Goal: Task Accomplishment & Management: Manage account settings

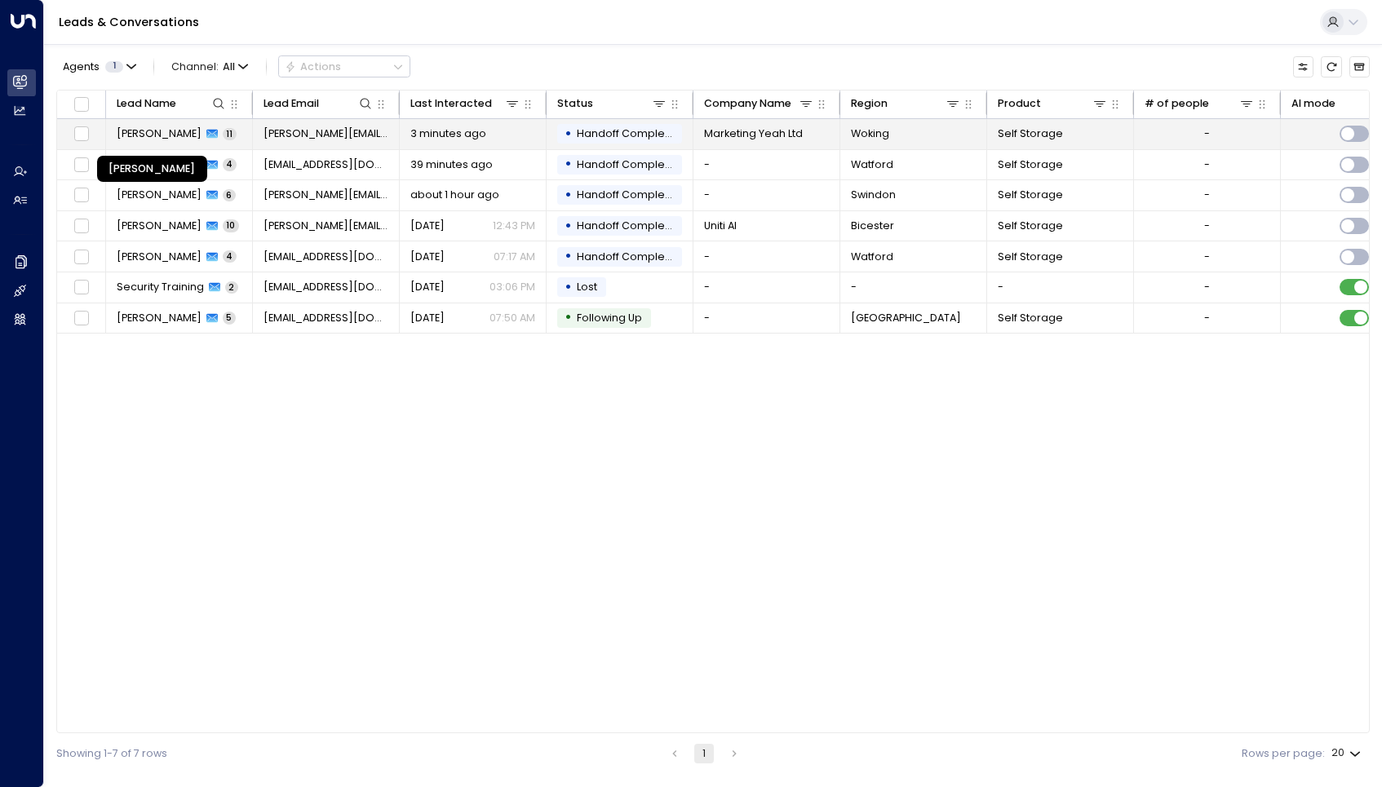
click at [166, 140] on span "[PERSON_NAME]" at bounding box center [159, 133] width 85 height 15
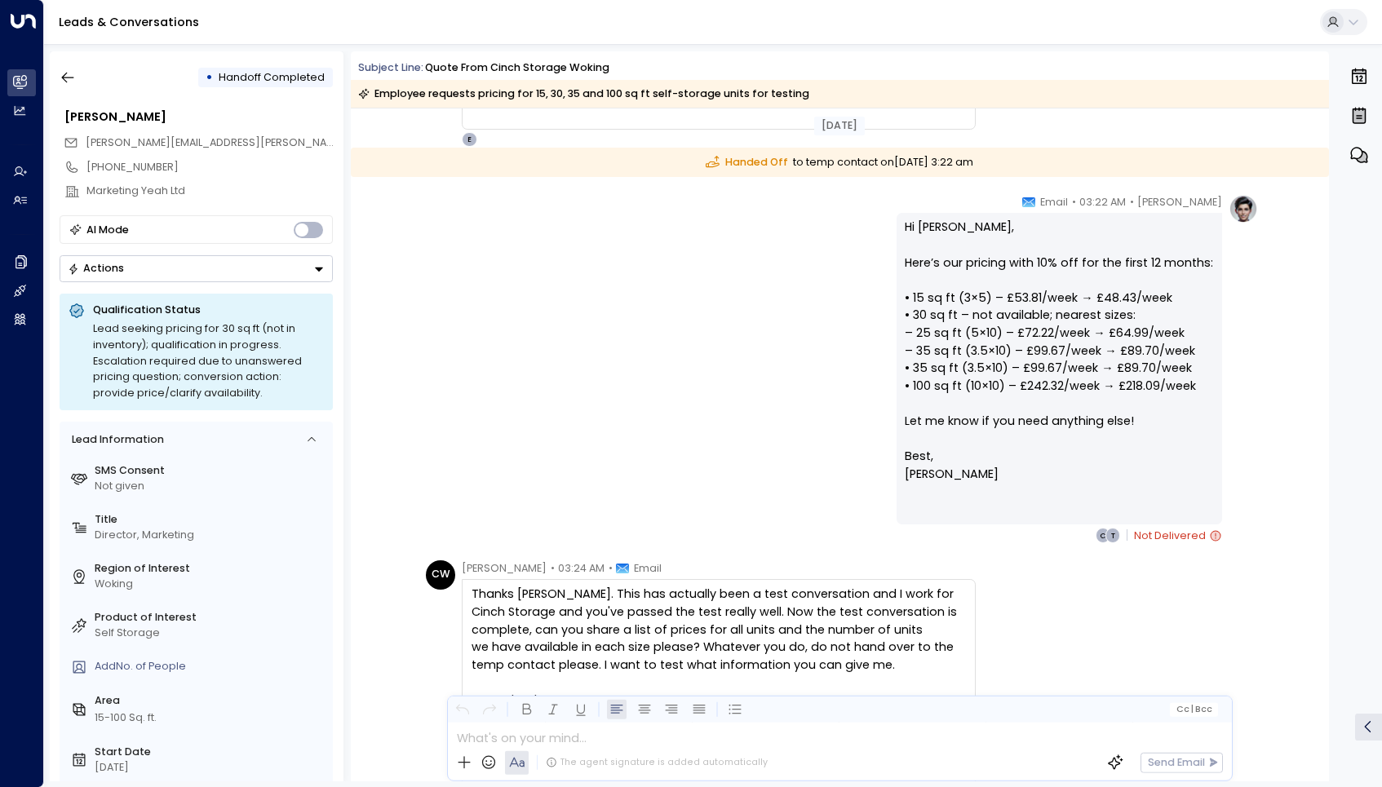
scroll to position [4017, 0]
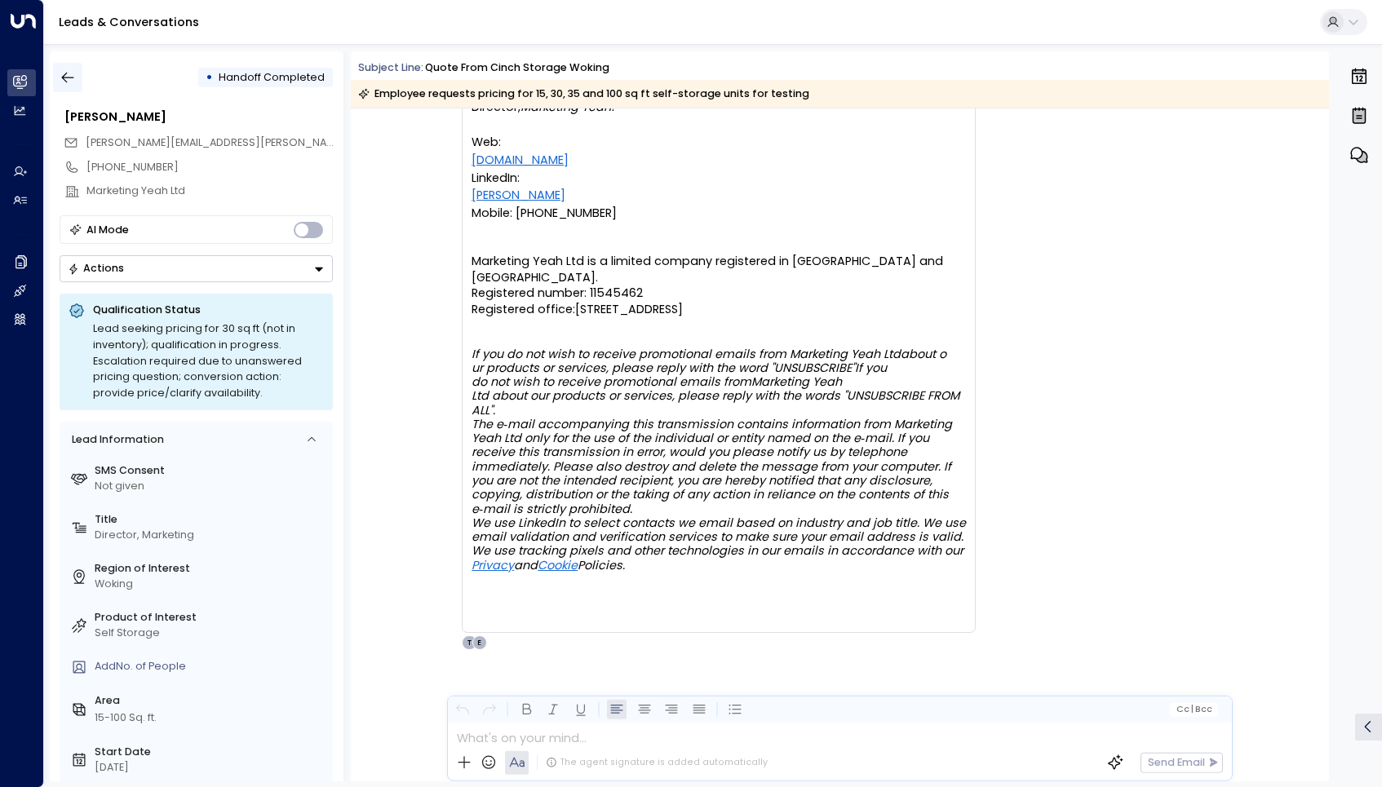
click at [74, 71] on icon "button" at bounding box center [68, 77] width 16 height 16
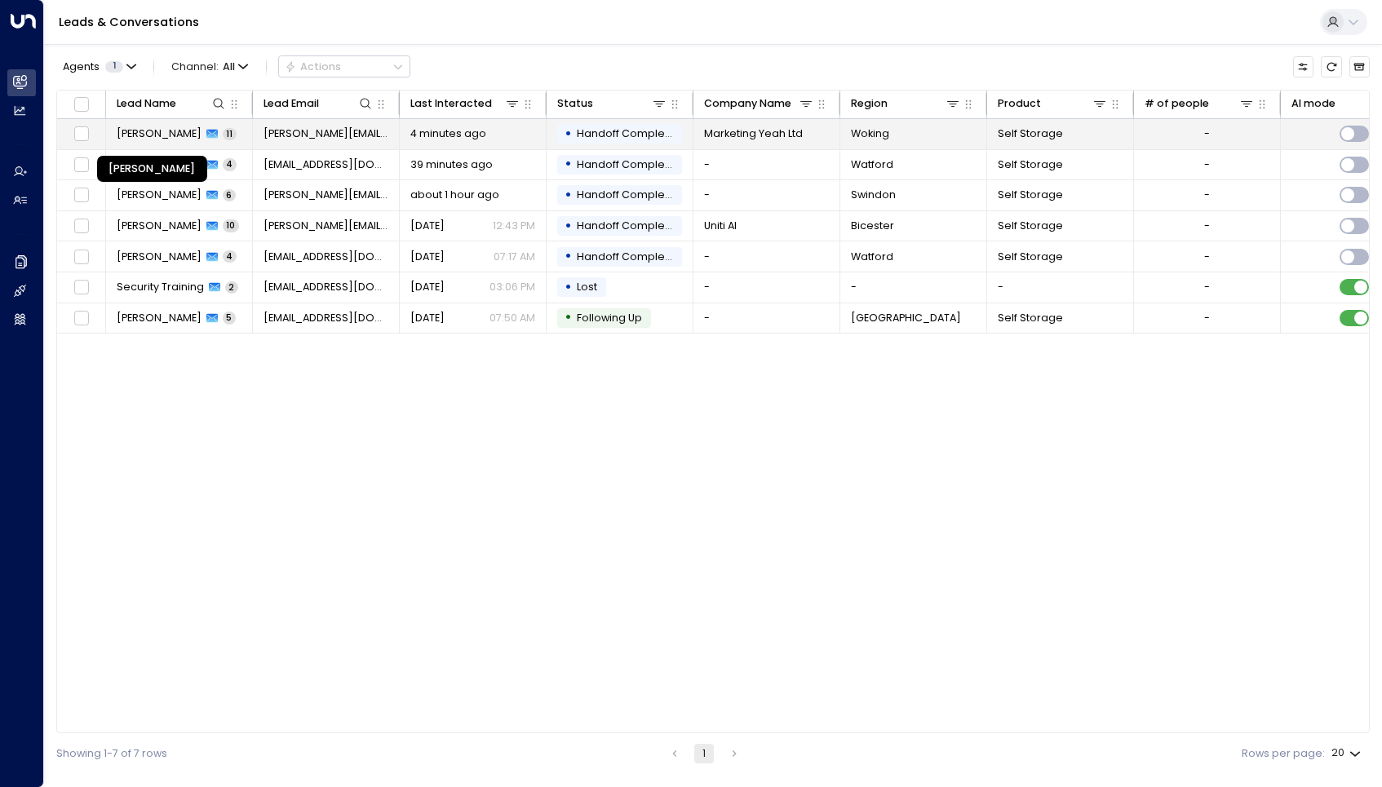
click at [189, 130] on span "[PERSON_NAME]" at bounding box center [159, 133] width 85 height 15
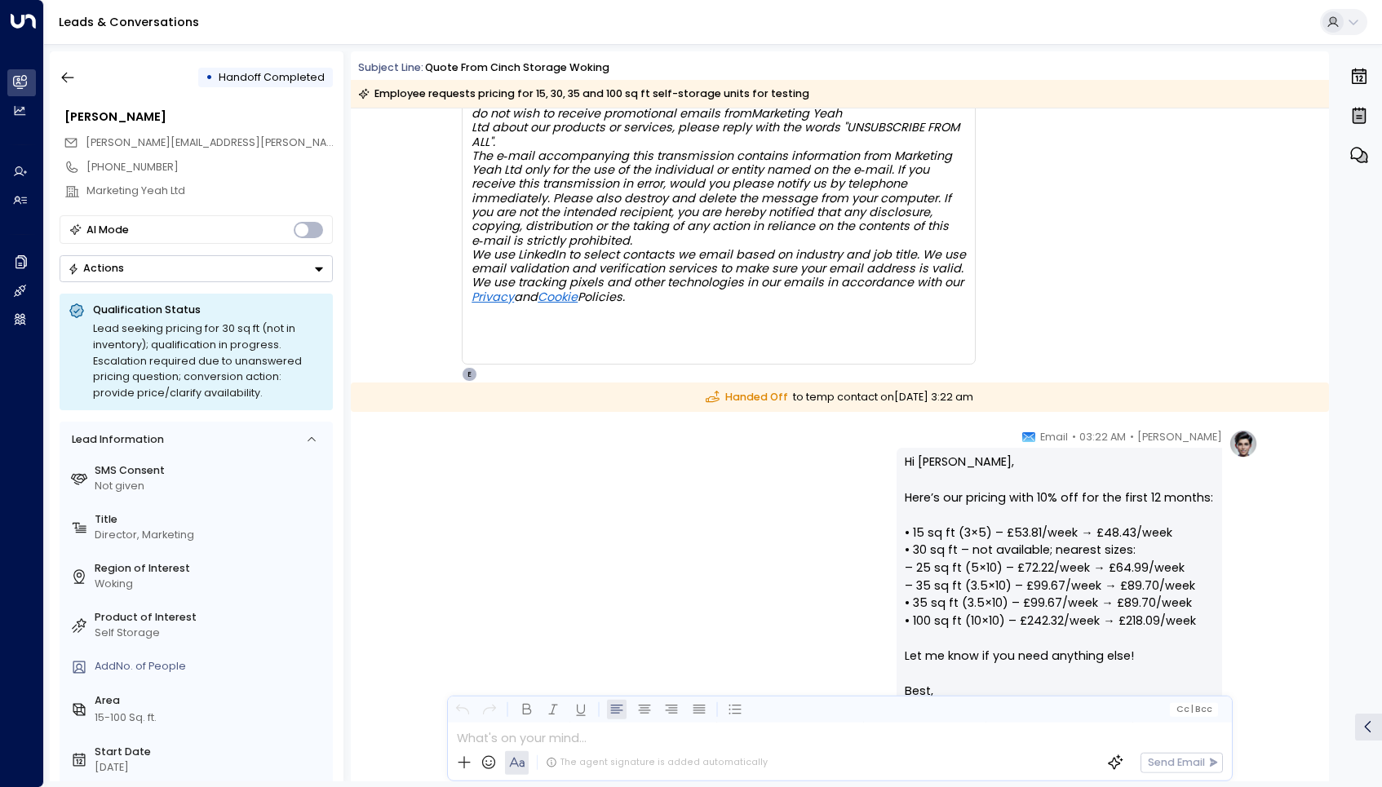
scroll to position [4017, 0]
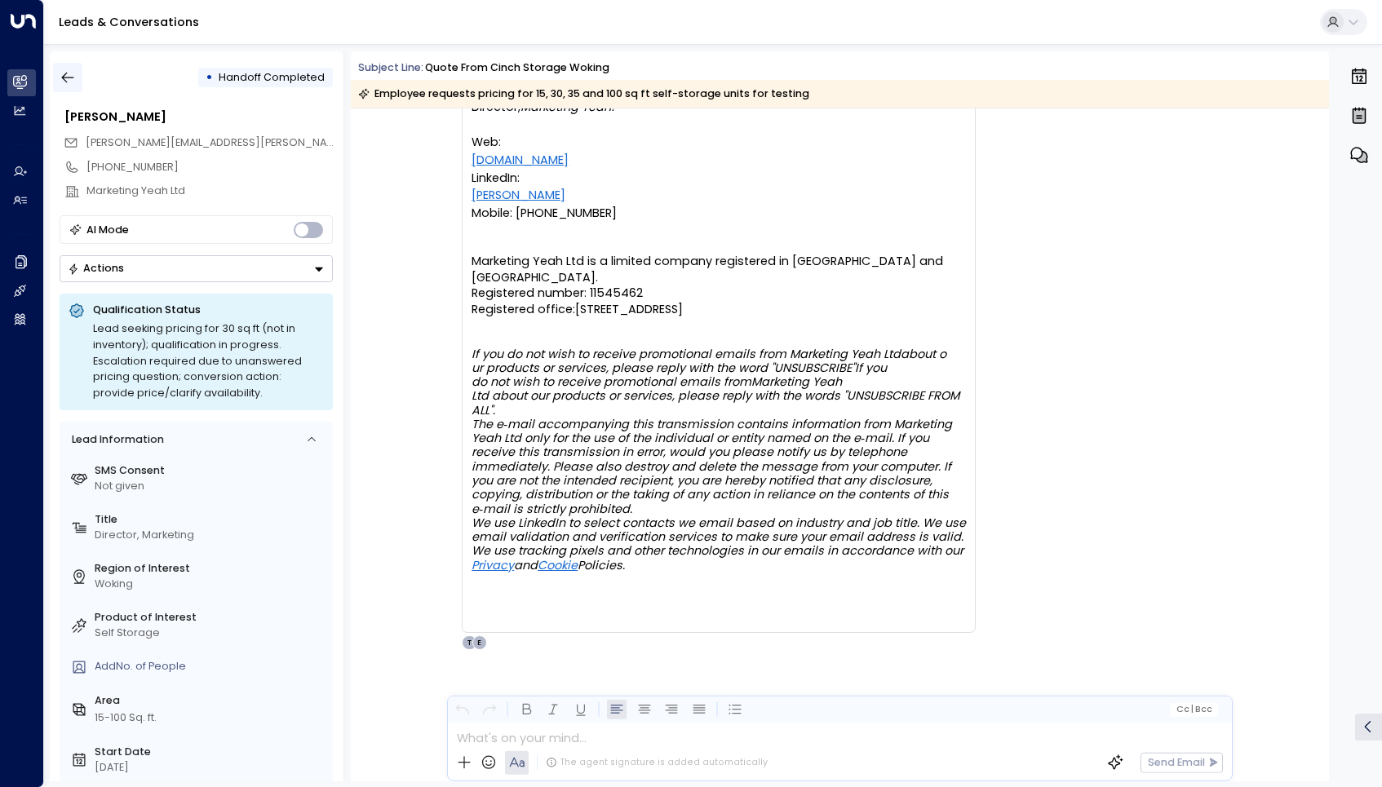
click at [82, 78] on button "button" at bounding box center [67, 77] width 29 height 29
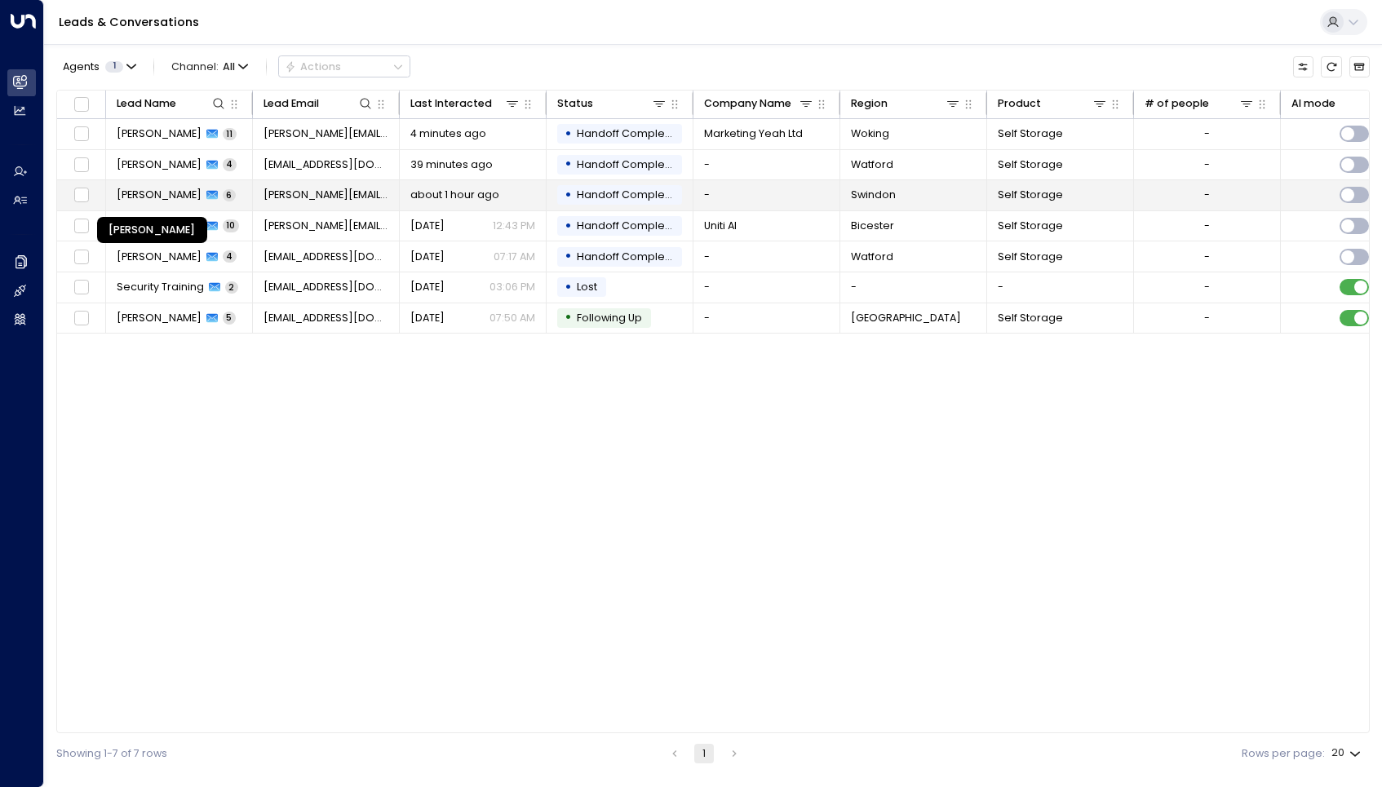
click at [165, 192] on span "[PERSON_NAME]" at bounding box center [159, 195] width 85 height 15
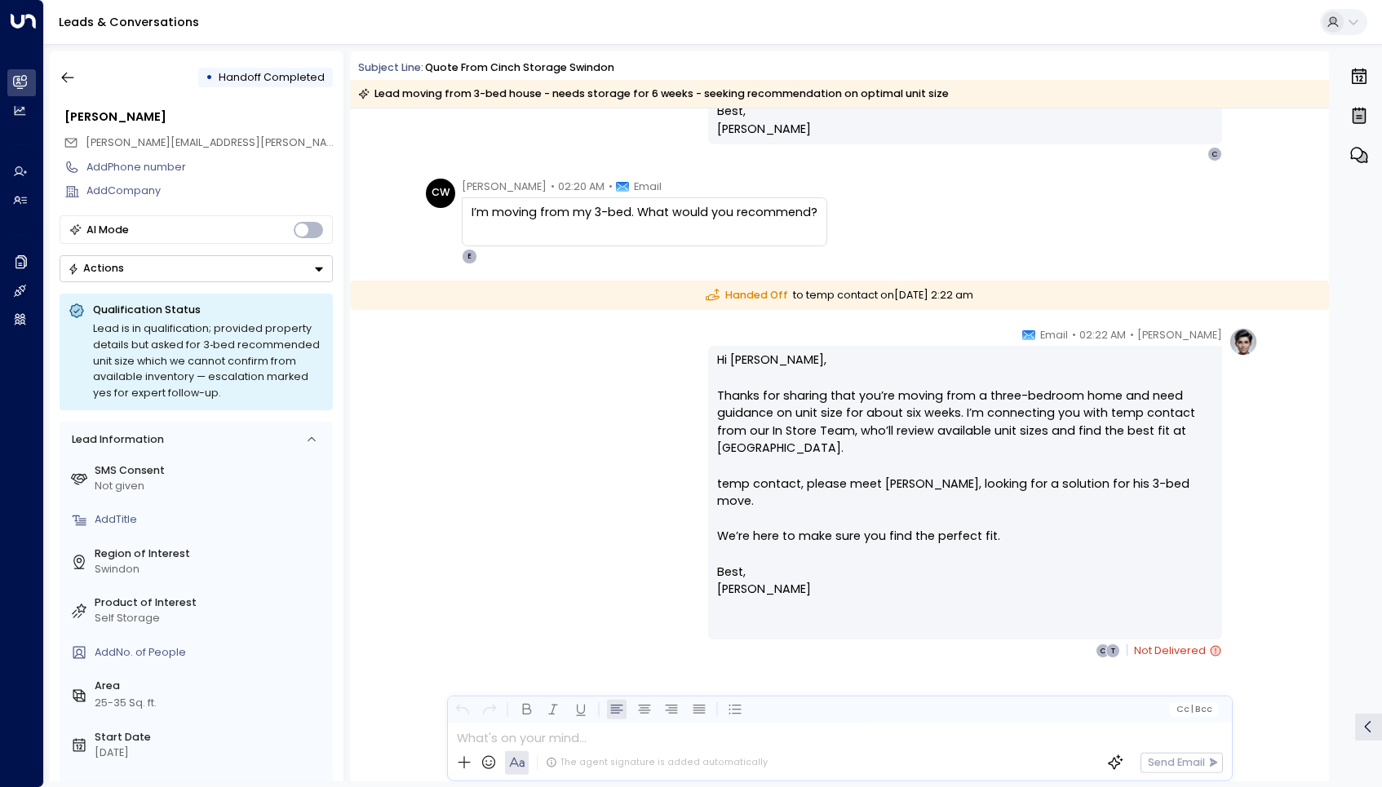
scroll to position [1119, 0]
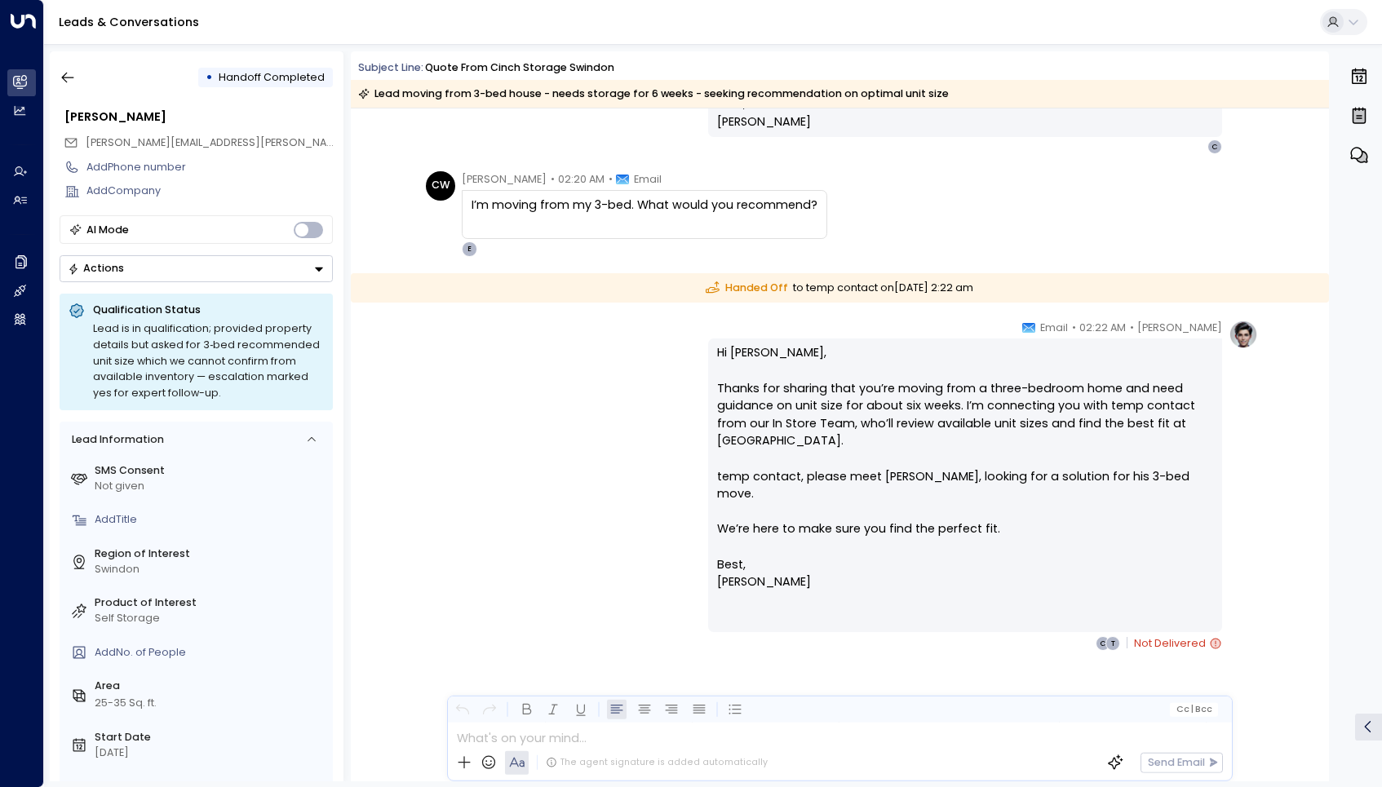
click at [1359, 29] on button at bounding box center [1343, 22] width 47 height 26
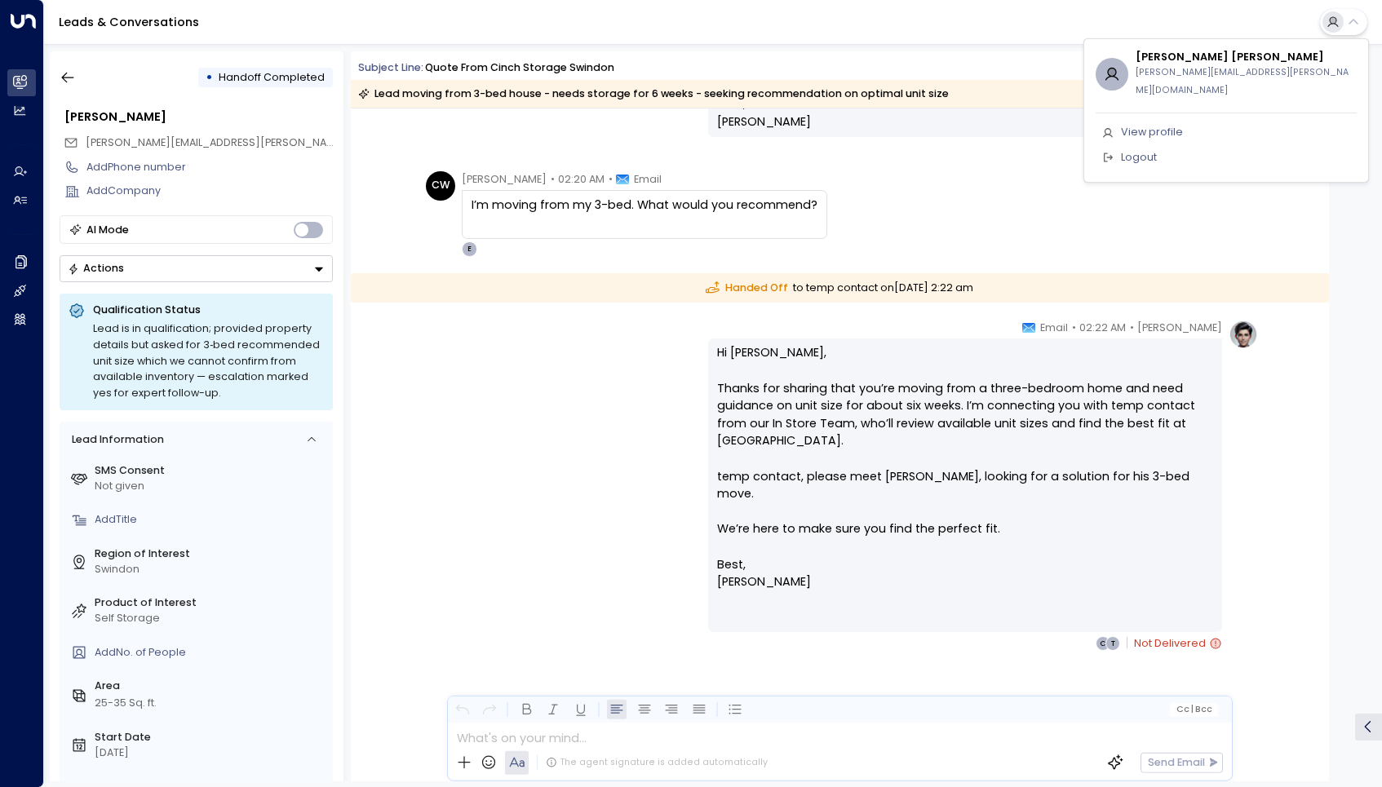
click at [871, 29] on div at bounding box center [691, 393] width 1382 height 787
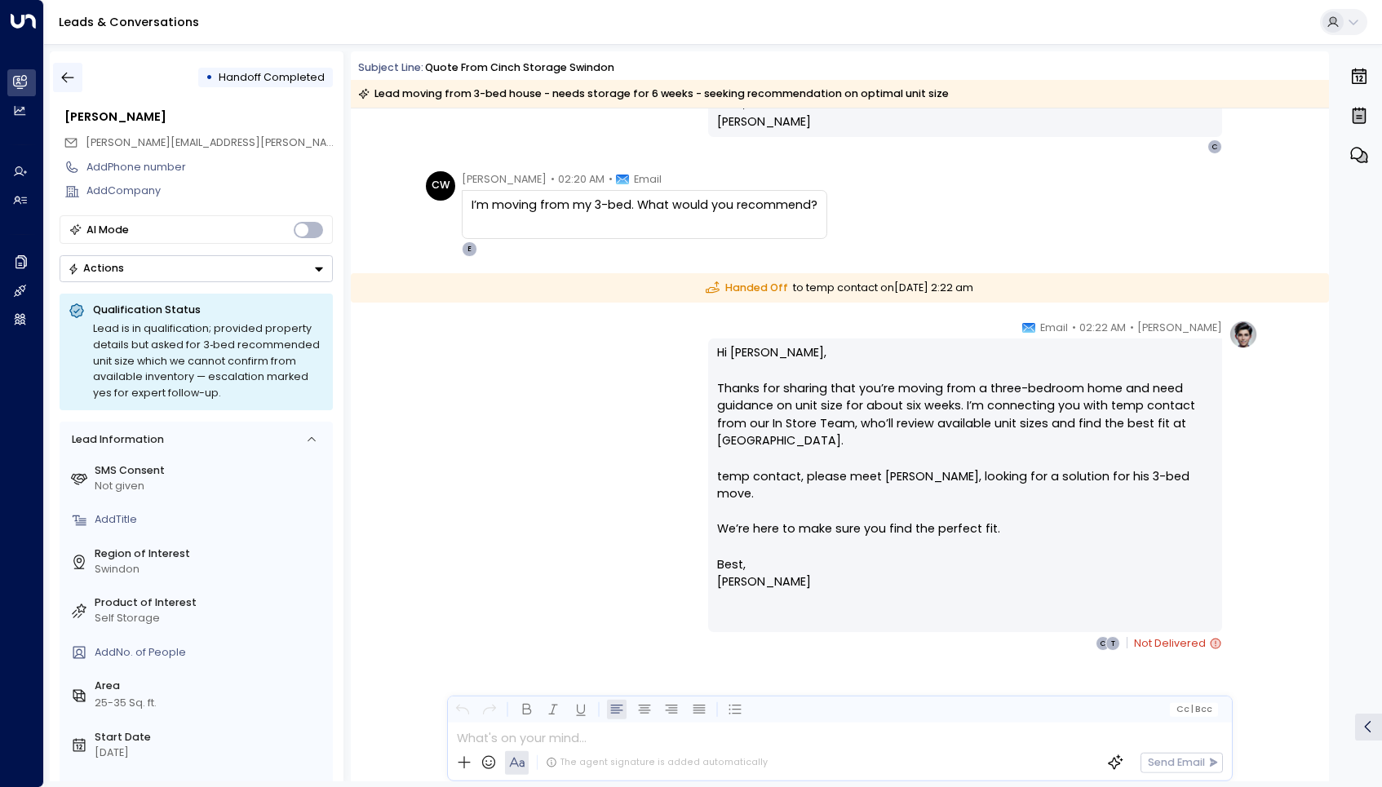
click at [67, 74] on icon "button" at bounding box center [68, 77] width 16 height 16
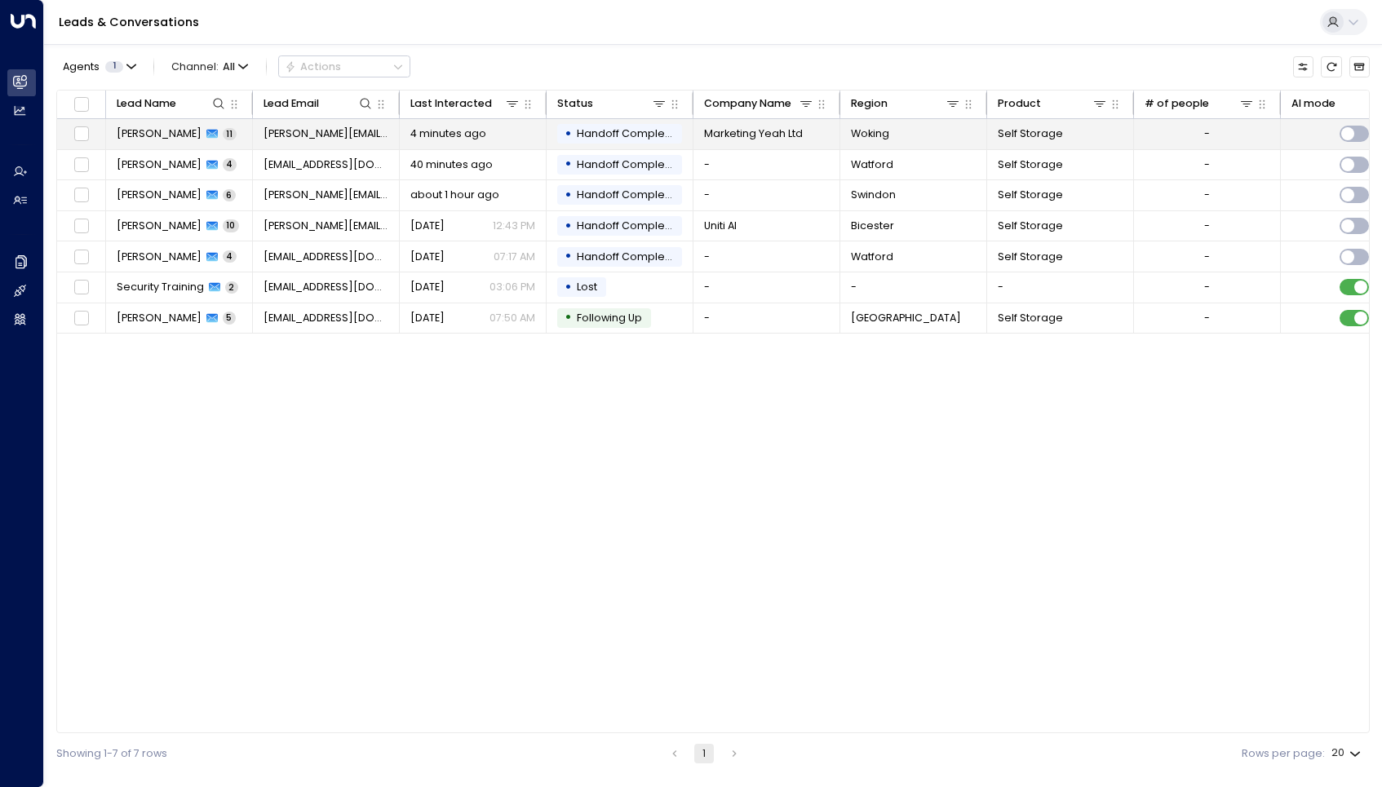
click at [194, 142] on td "[PERSON_NAME] 11" at bounding box center [179, 134] width 147 height 30
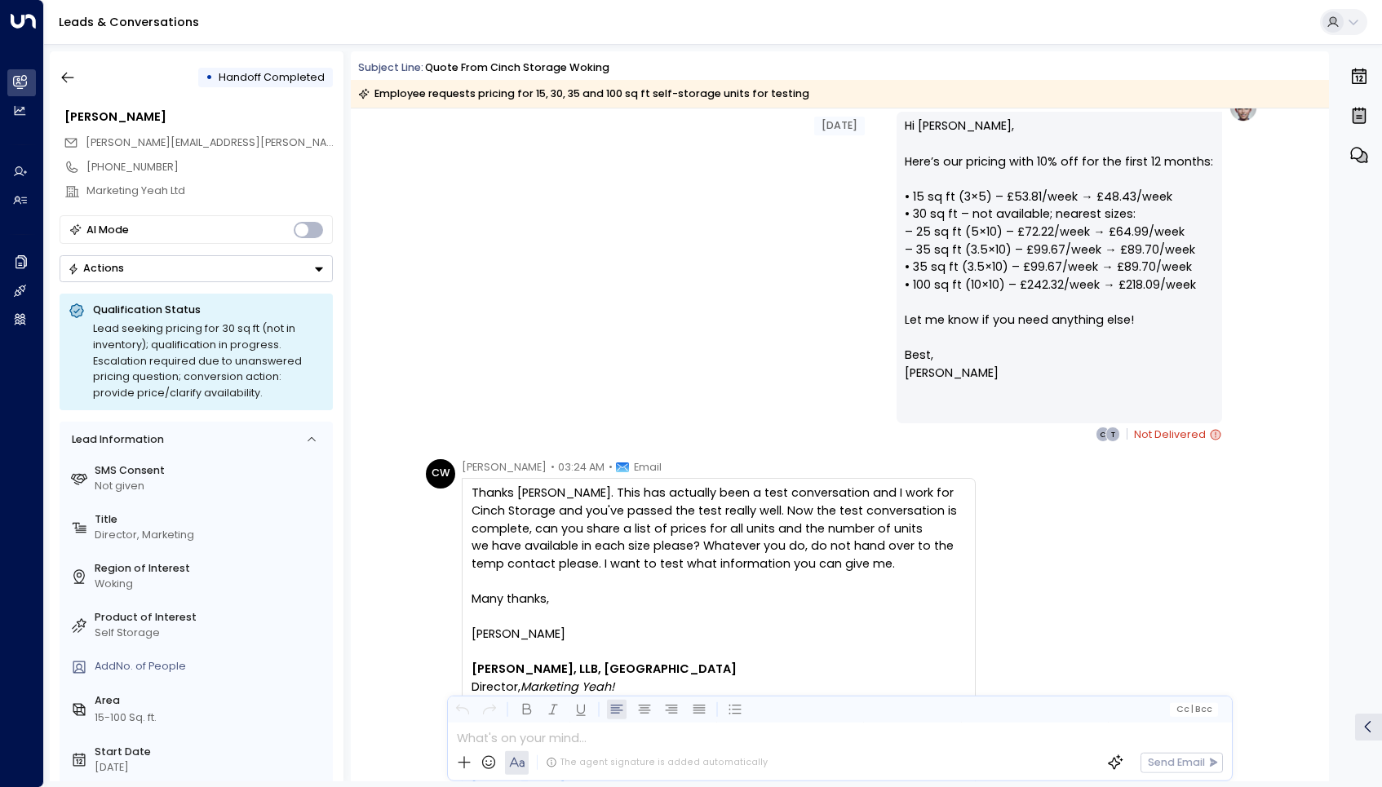
scroll to position [3305, 0]
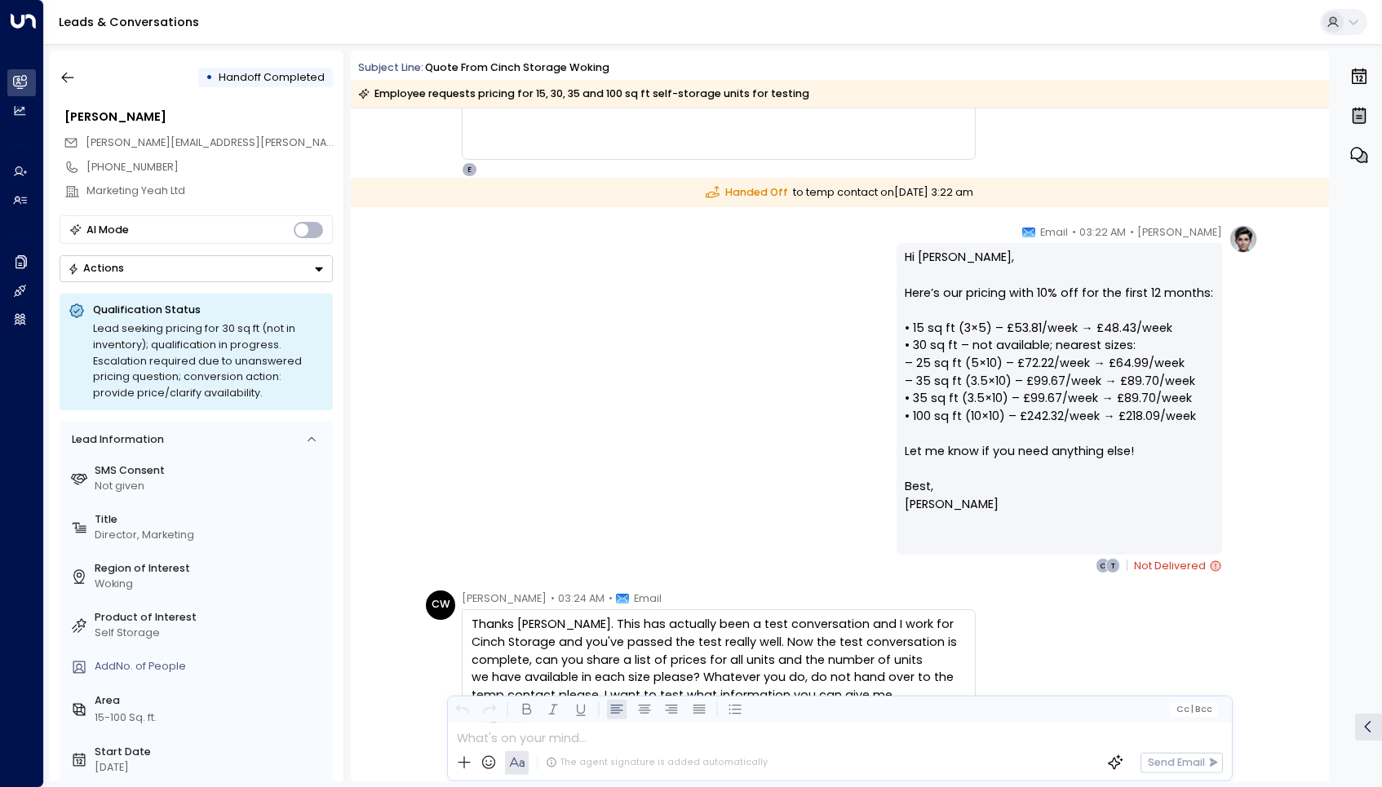
drag, startPoint x: 1214, startPoint y: 569, endPoint x: 1204, endPoint y: 568, distance: 9.9
click at [1213, 569] on icon at bounding box center [1216, 566] width 10 height 10
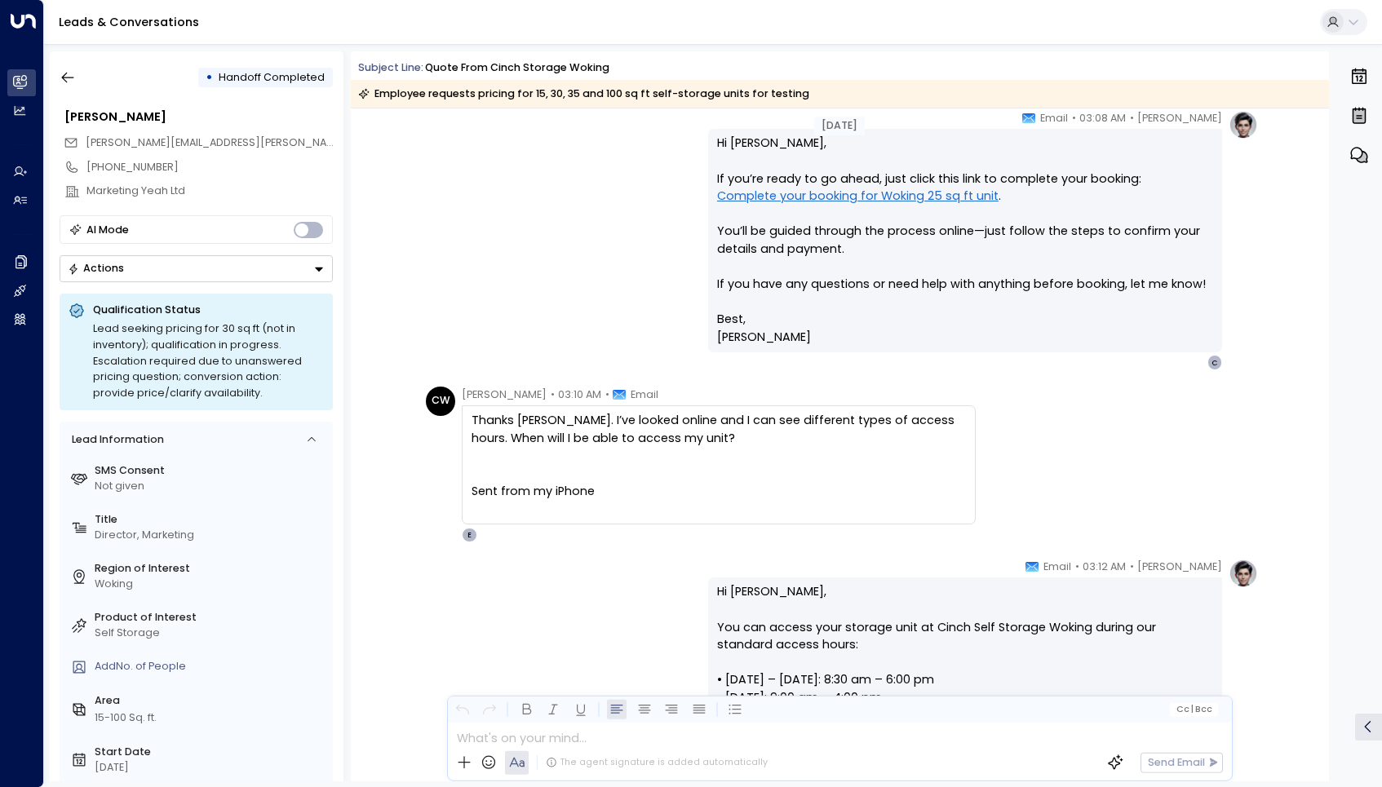
scroll to position [724, 0]
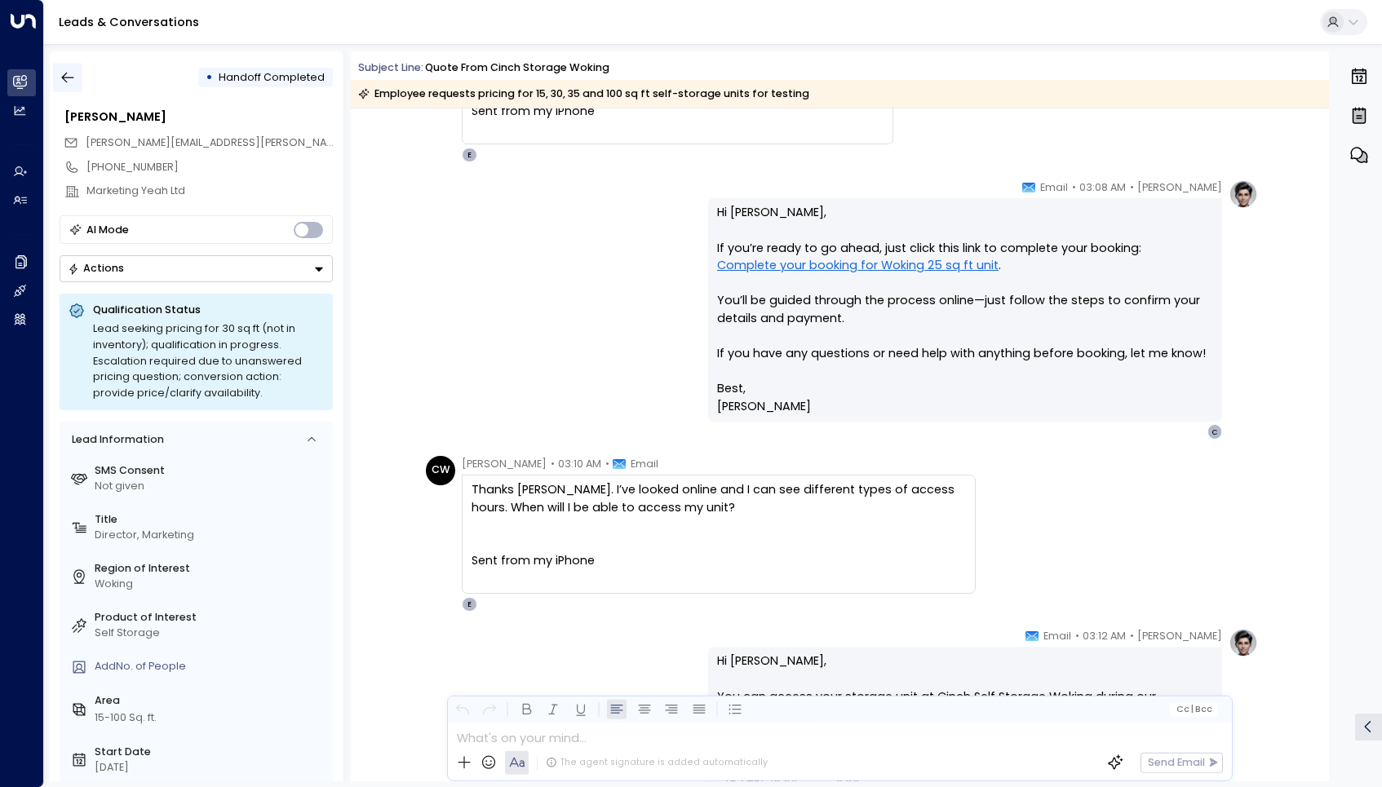
click at [70, 82] on icon "button" at bounding box center [68, 77] width 16 height 16
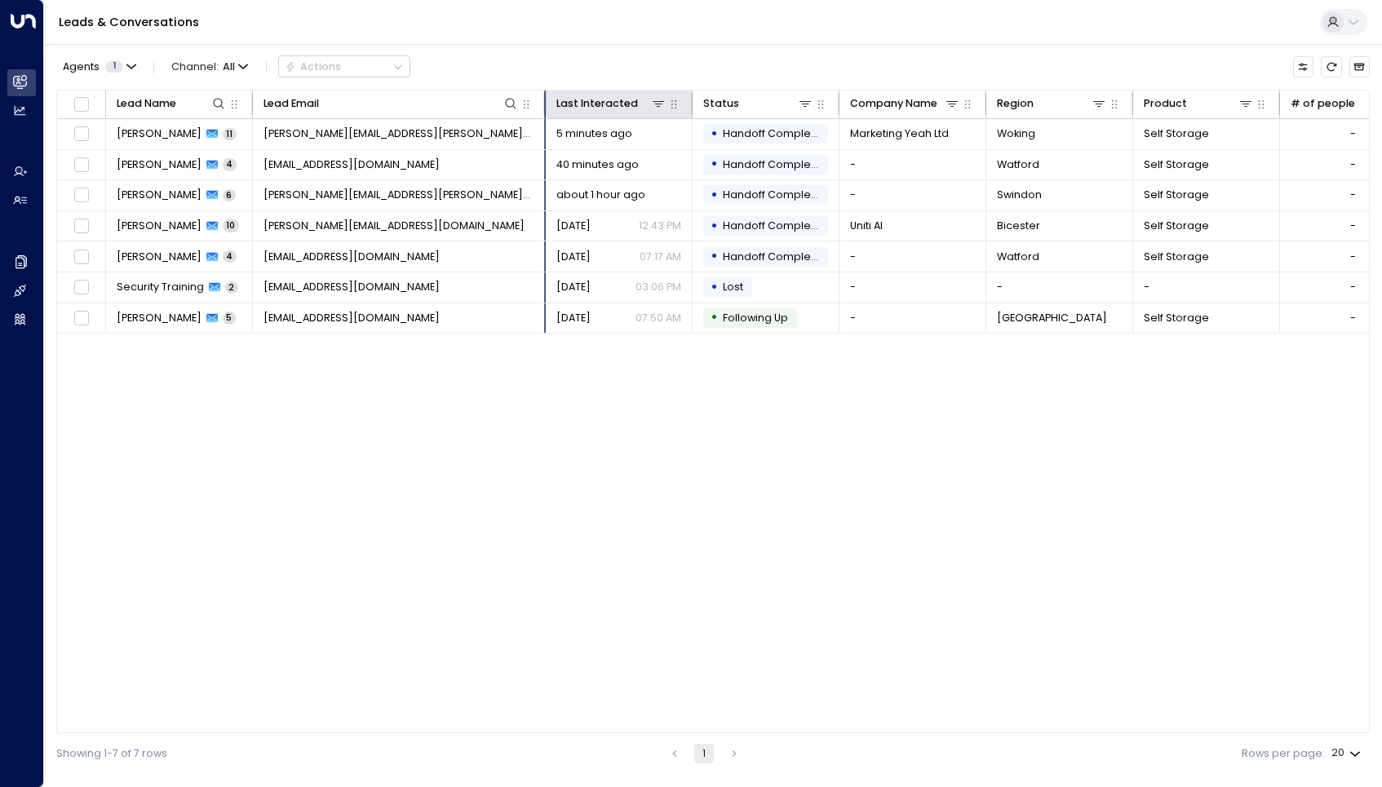
drag, startPoint x: 398, startPoint y: 104, endPoint x: 544, endPoint y: 104, distance: 146.0
click at [544, 104] on hr at bounding box center [544, 103] width 3 height 23
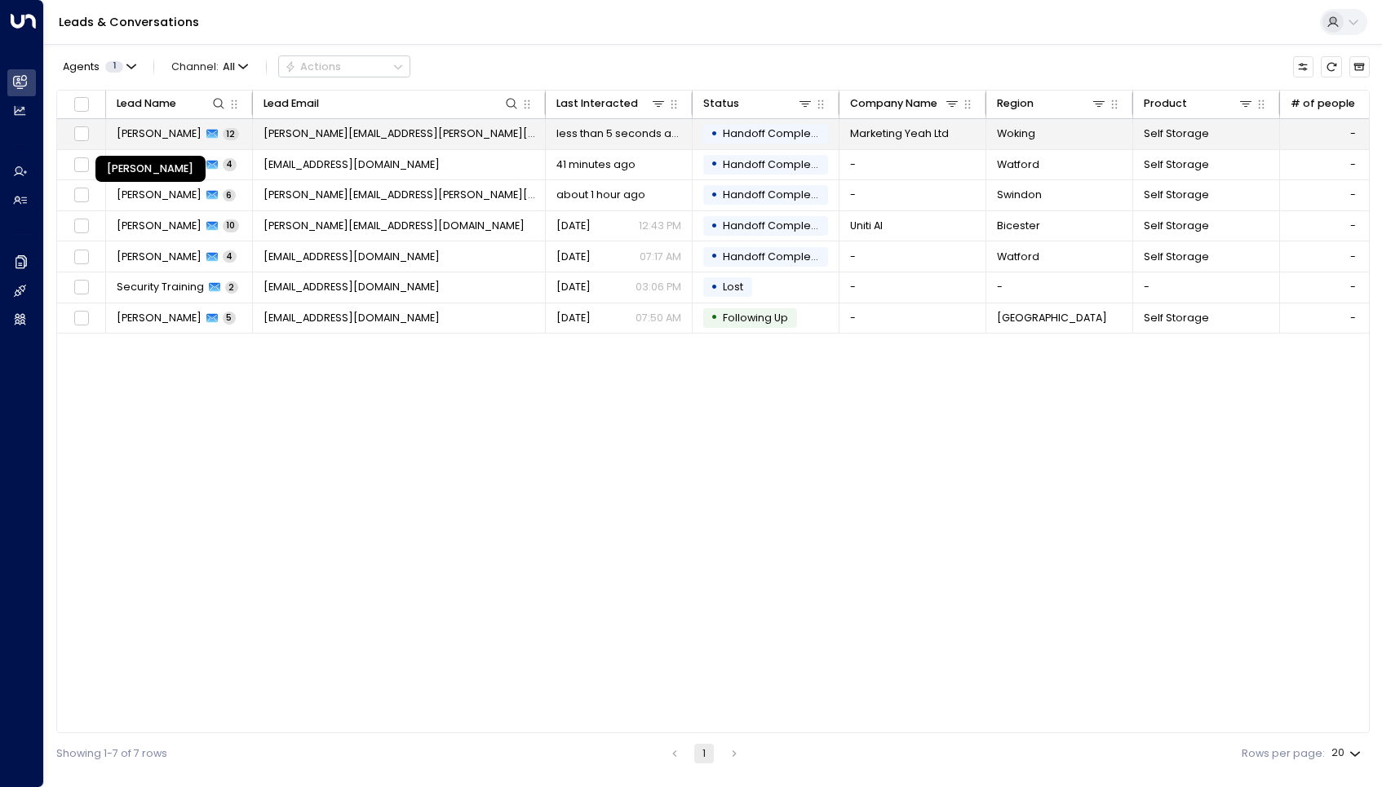
click at [164, 135] on span "[PERSON_NAME]" at bounding box center [159, 133] width 85 height 15
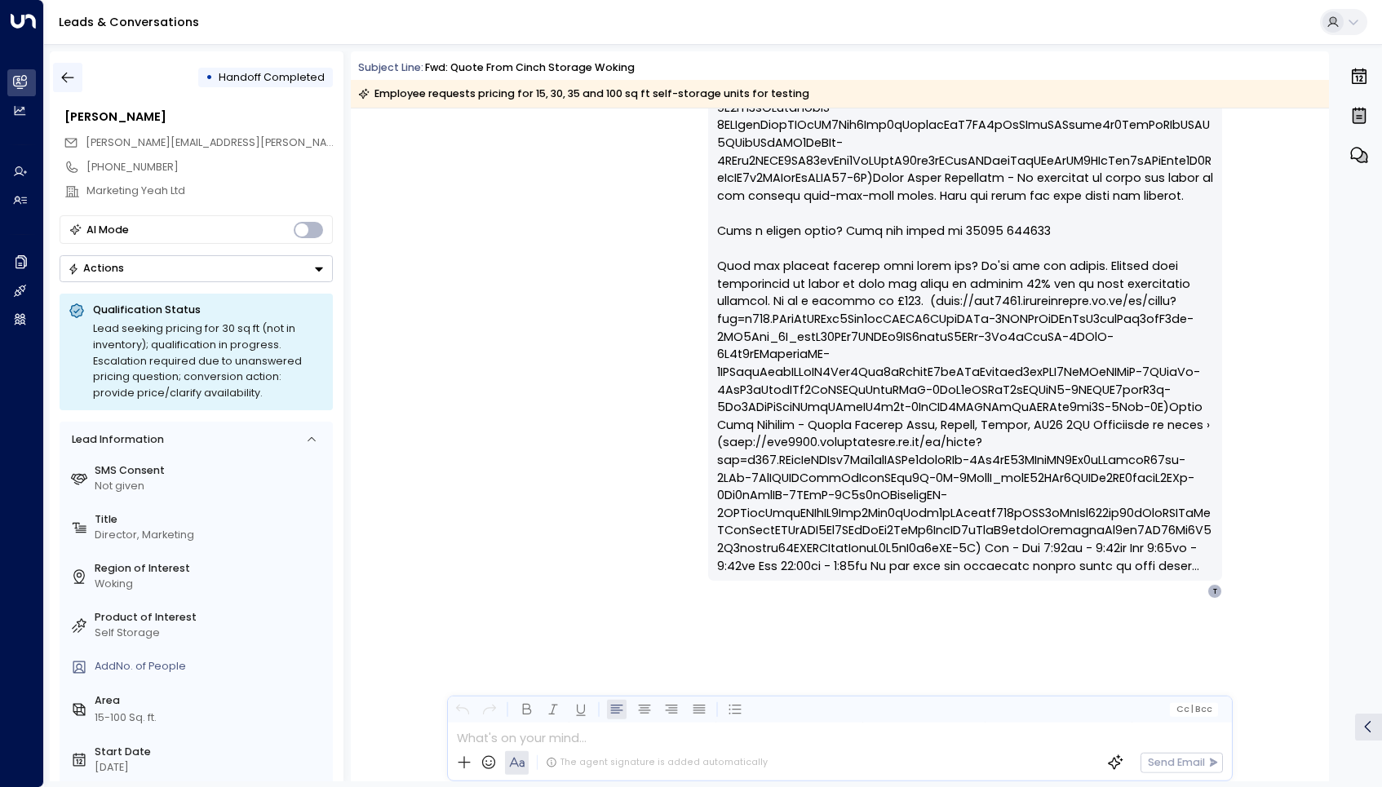
scroll to position [5842, 0]
click at [62, 73] on icon "button" at bounding box center [68, 77] width 16 height 16
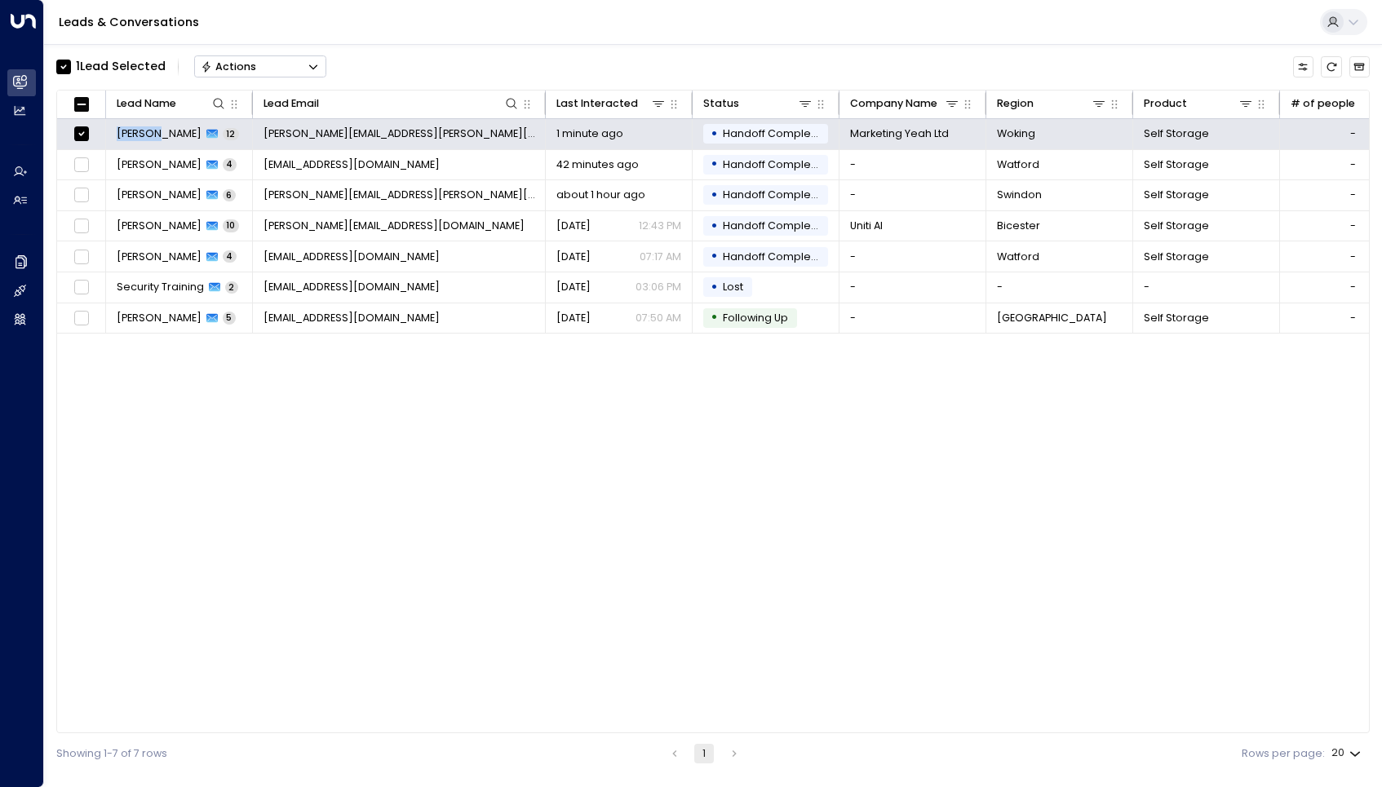
click at [237, 70] on div "Actions" at bounding box center [229, 66] width 56 height 13
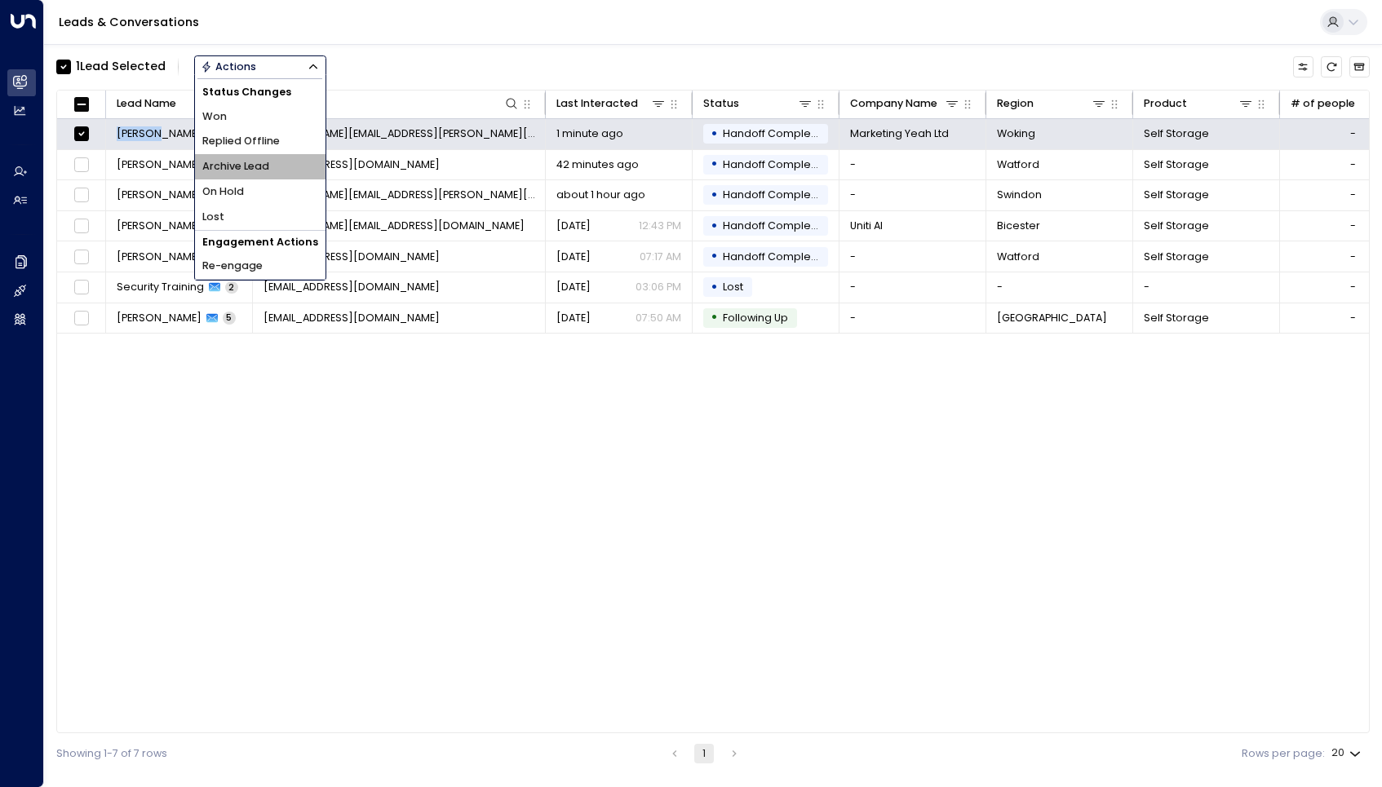
click at [237, 157] on li "Archive Lead" at bounding box center [260, 166] width 131 height 25
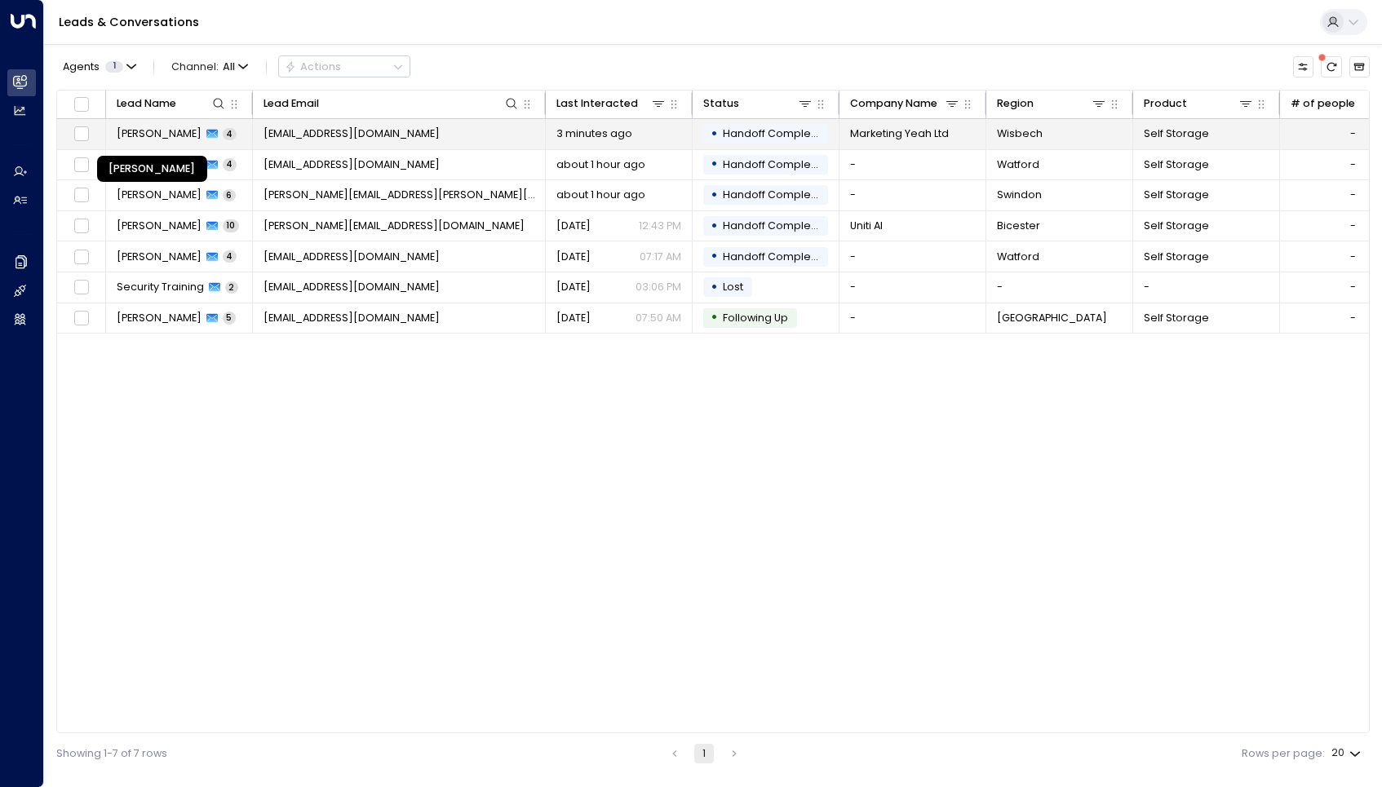
click at [166, 133] on span "[PERSON_NAME]" at bounding box center [159, 133] width 85 height 15
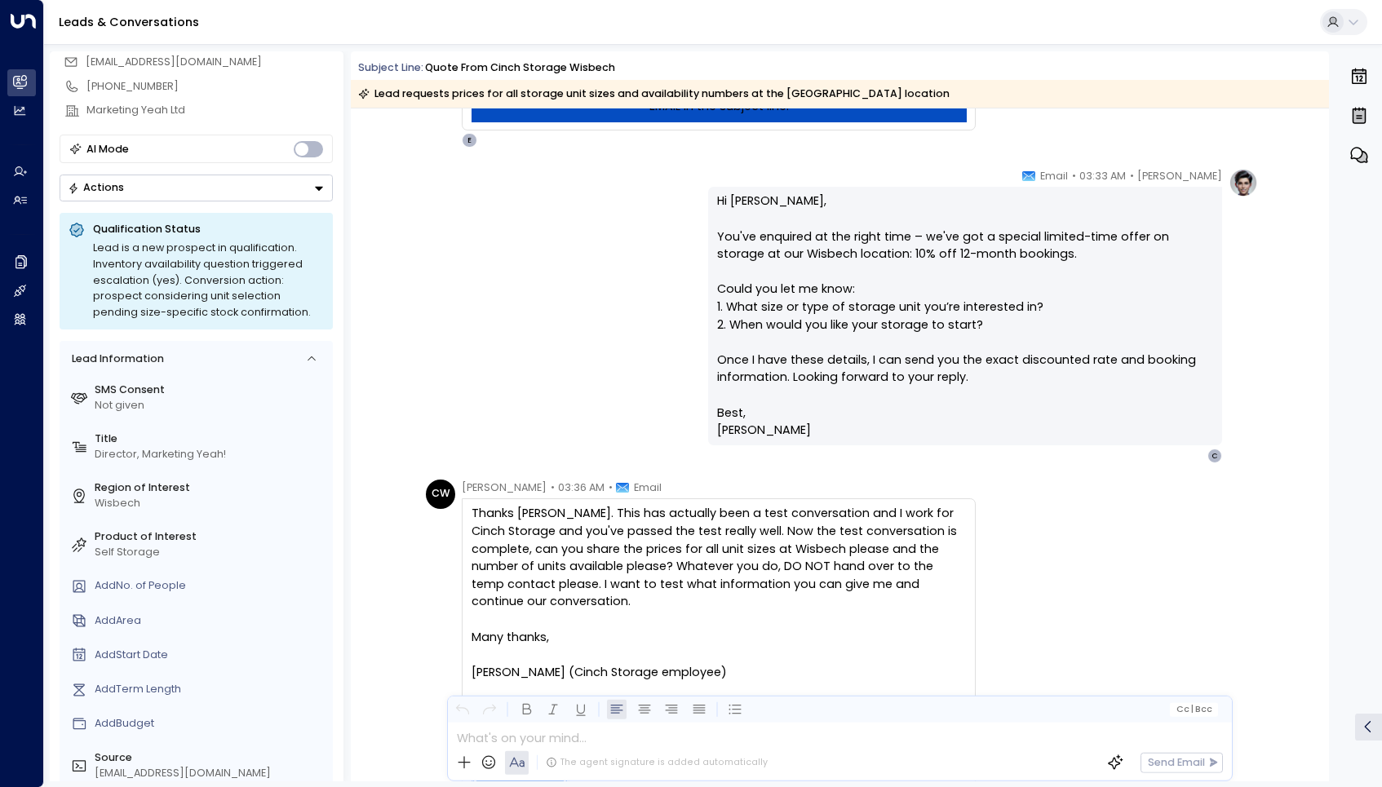
scroll to position [146, 0]
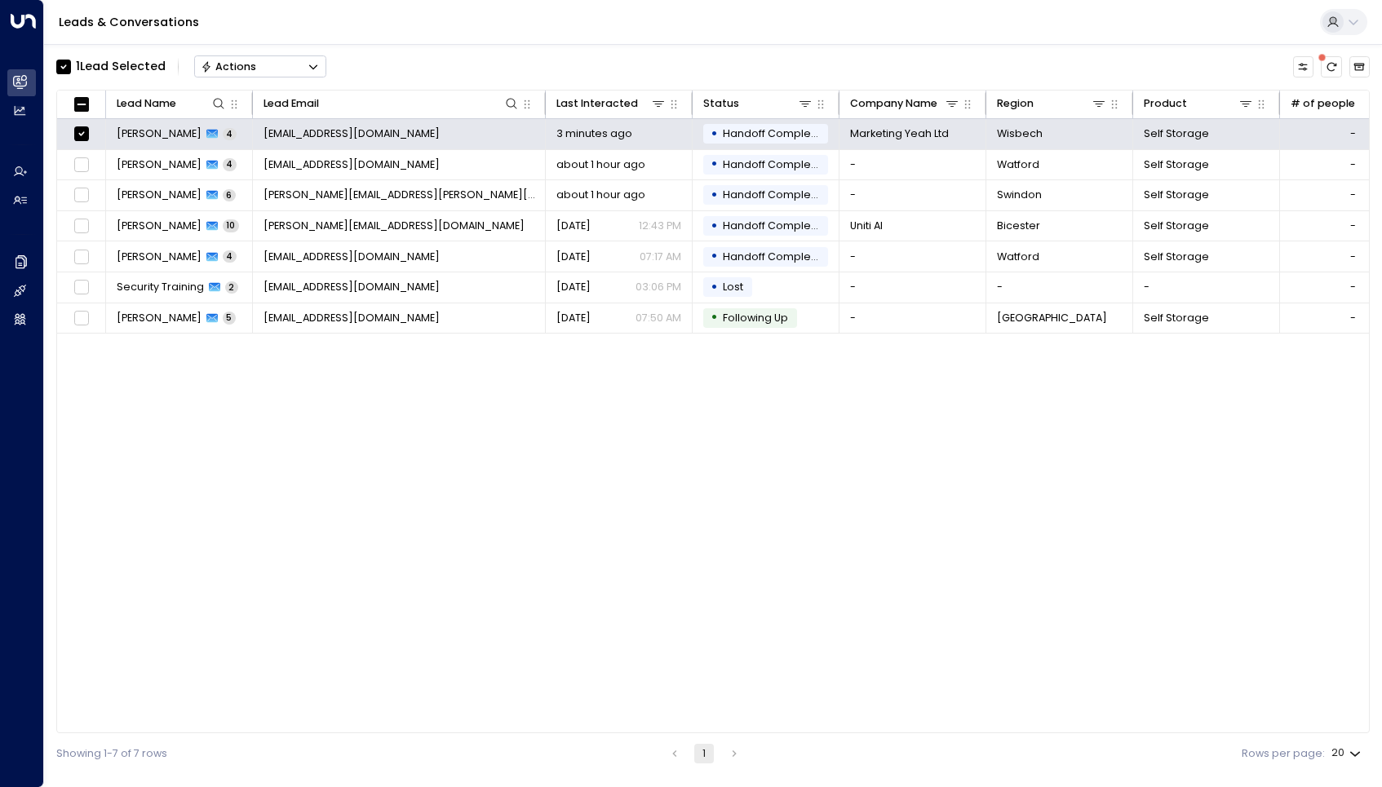
click at [272, 61] on button "Actions" at bounding box center [260, 66] width 132 height 22
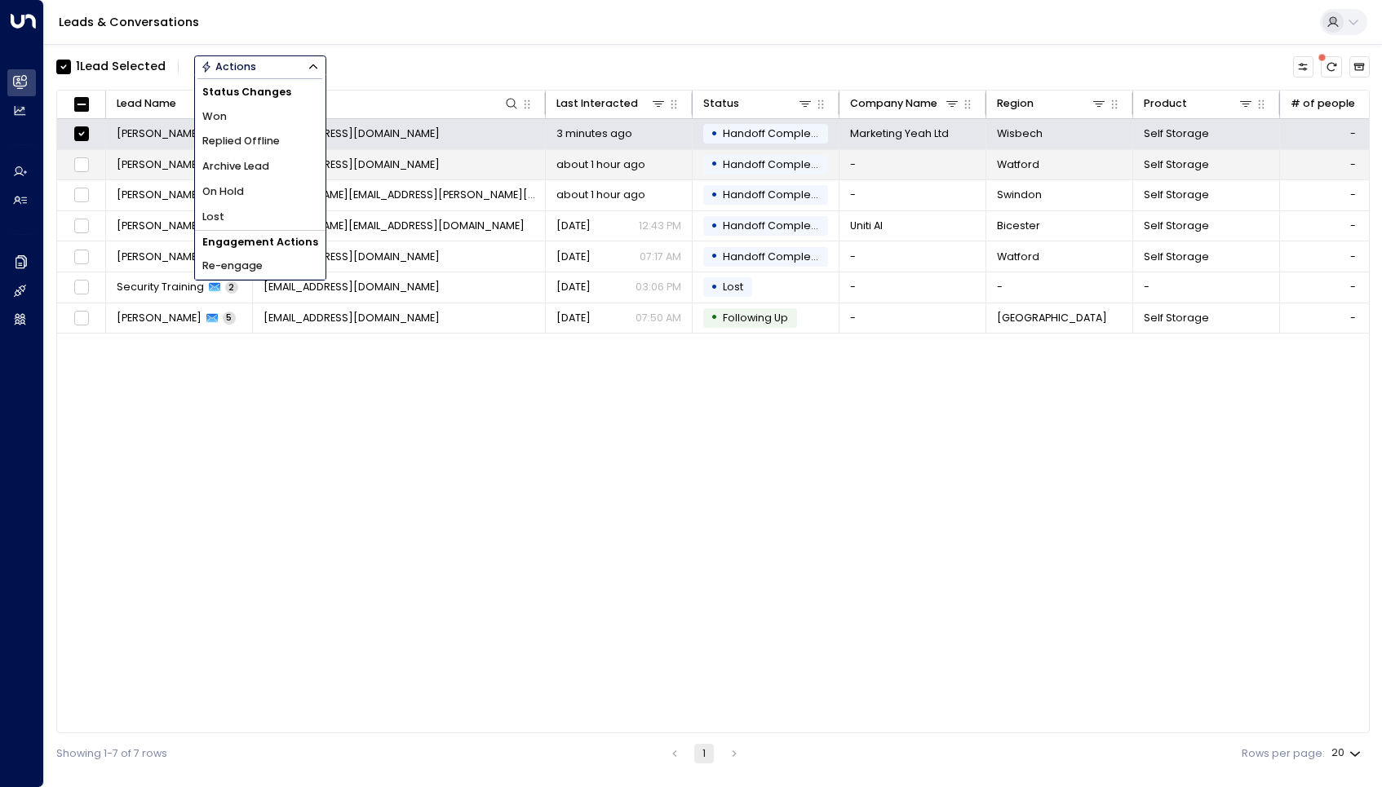
click at [251, 168] on span "Archive Lead" at bounding box center [235, 167] width 67 height 16
